Goal: Check status: Check status

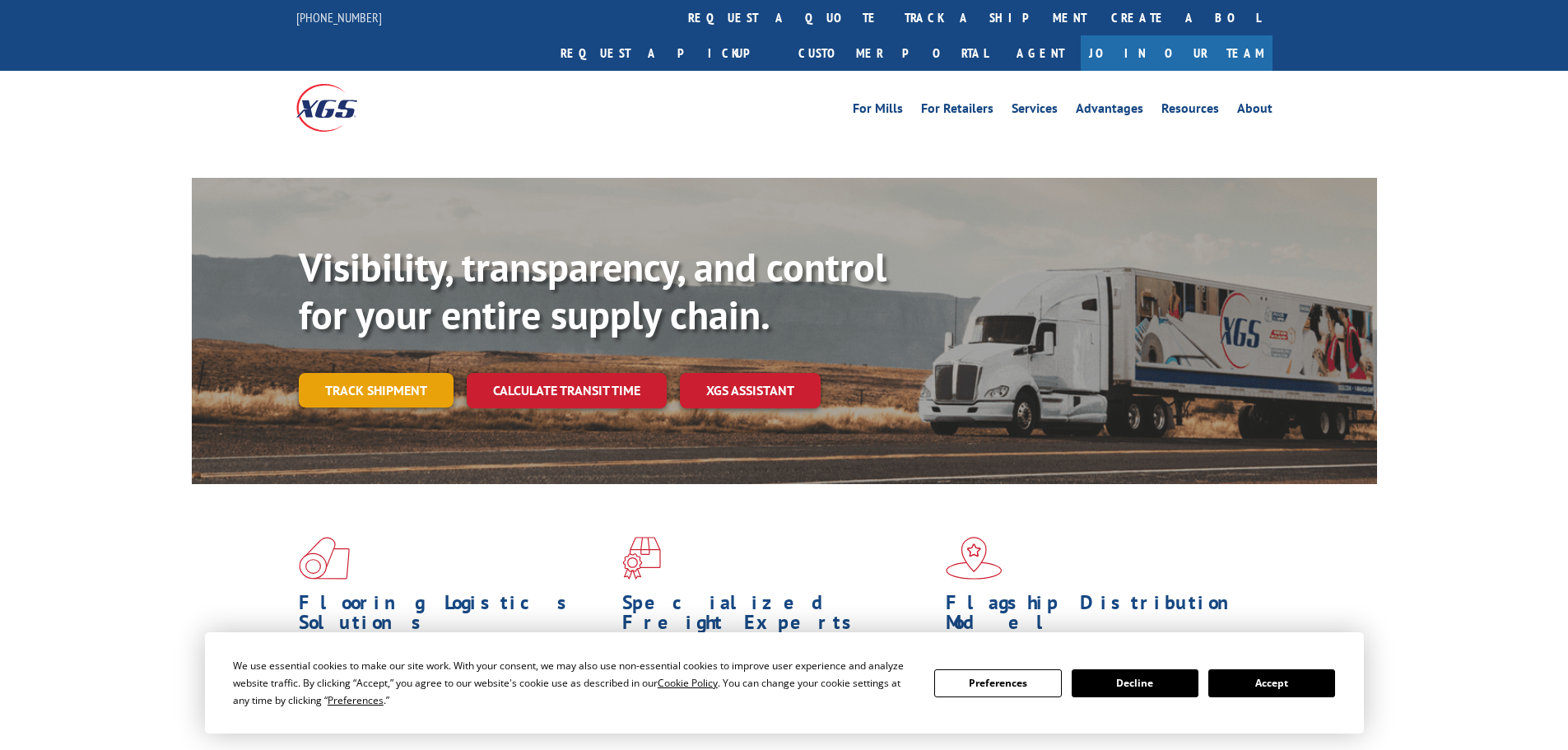
click at [369, 373] on link "Track shipment" at bounding box center [377, 390] width 155 height 34
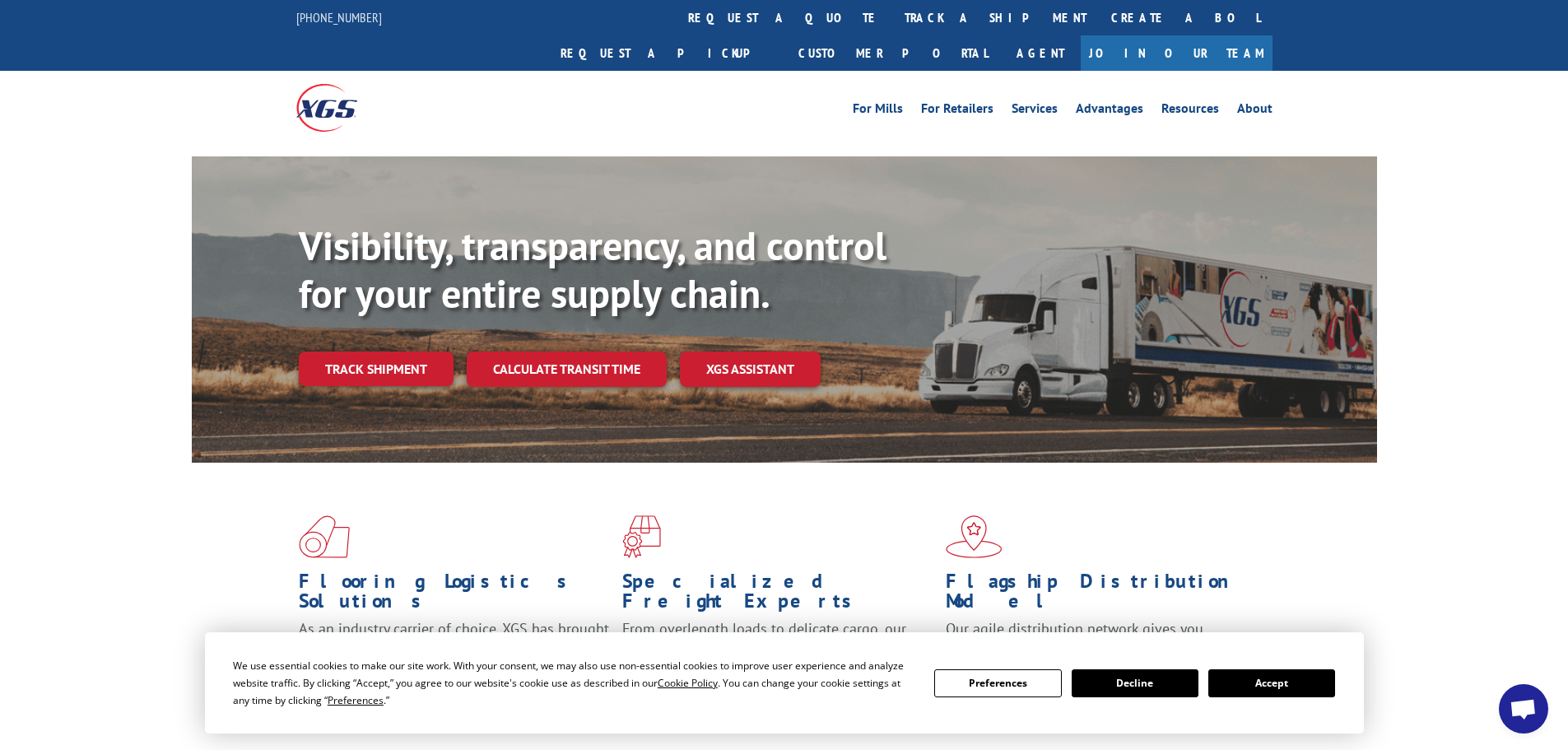
drag, startPoint x: 1274, startPoint y: 682, endPoint x: 1216, endPoint y: 641, distance: 71.0
click at [1266, 675] on button "Accept" at bounding box center [1272, 684] width 127 height 28
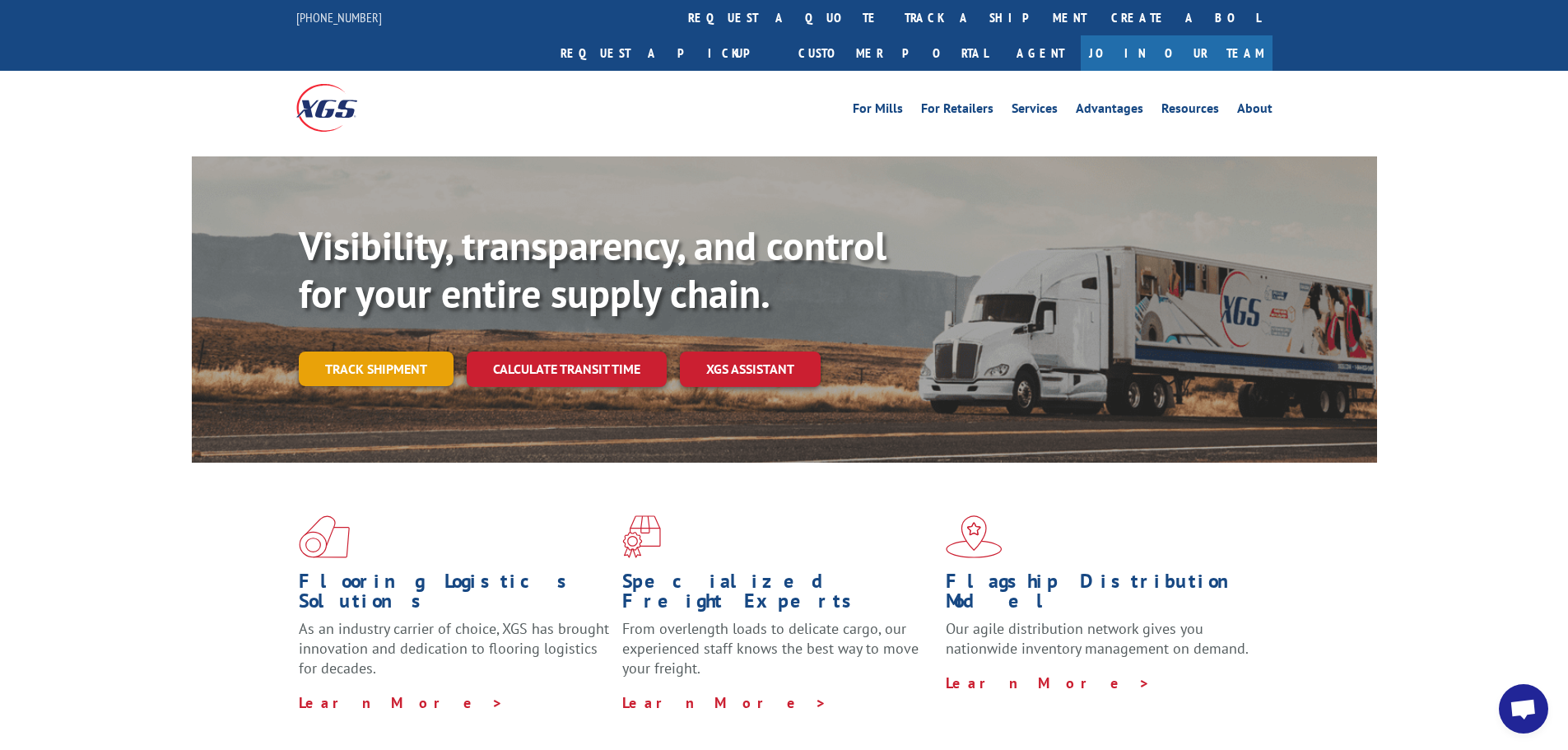
click at [399, 352] on link "Track shipment" at bounding box center [377, 369] width 155 height 34
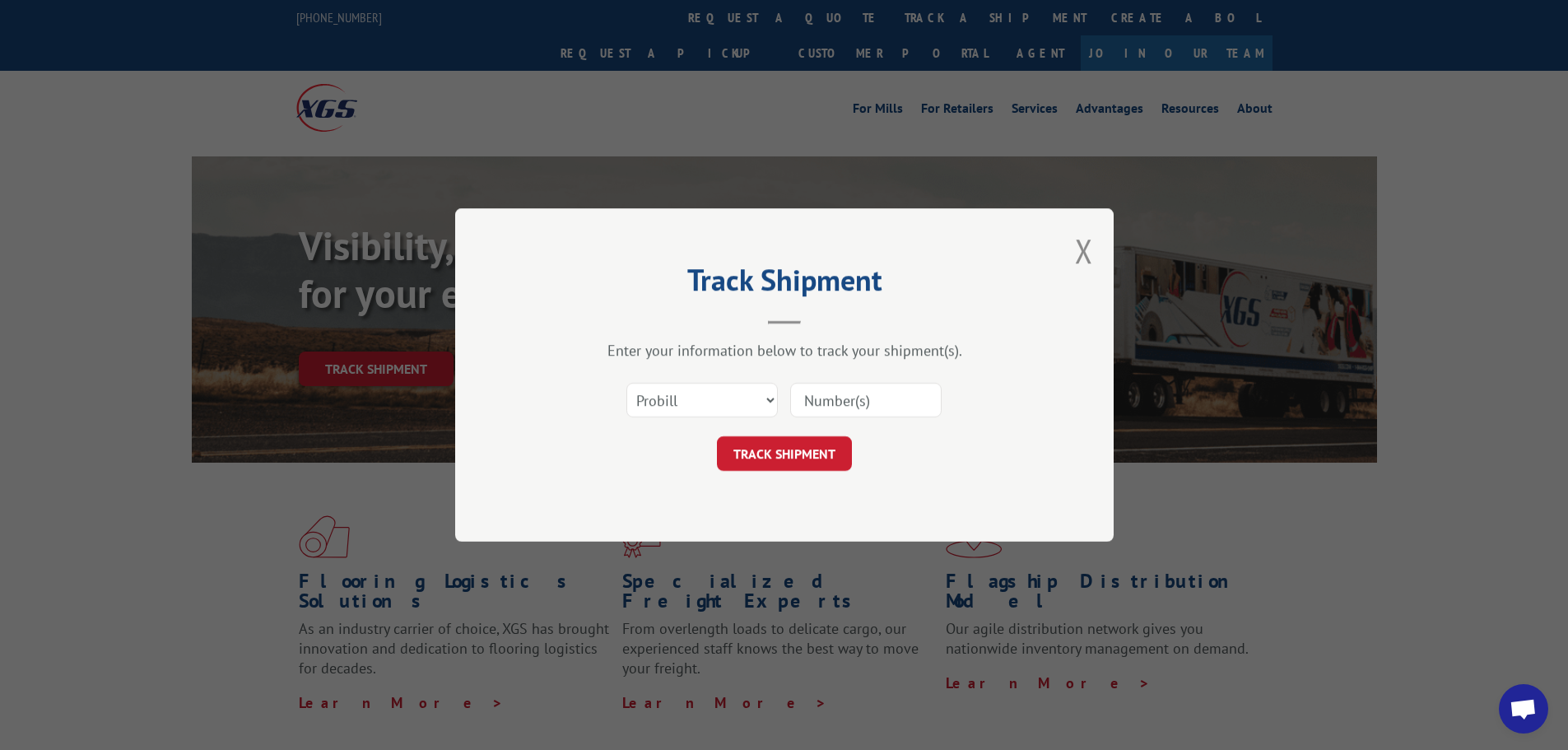
click at [842, 396] on input at bounding box center [866, 400] width 152 height 34
paste input "348460916"
type input "348460916"
click at [795, 461] on button "TRACK SHIPMENT" at bounding box center [784, 454] width 135 height 34
